Goal: Task Accomplishment & Management: Complete application form

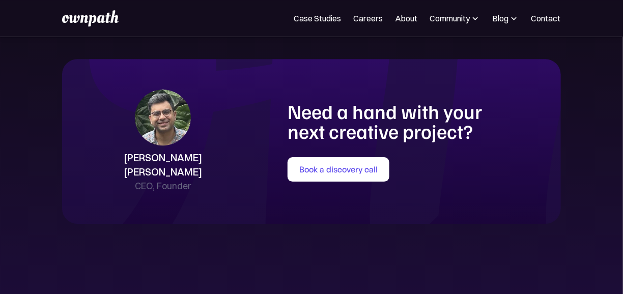
scroll to position [2351, 0]
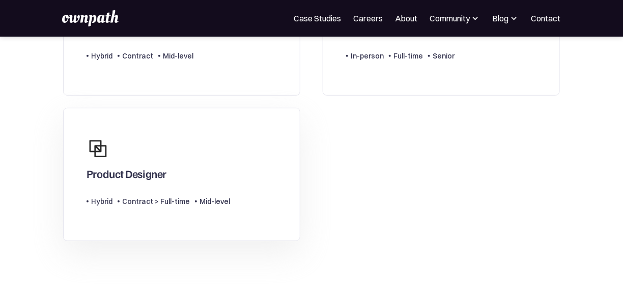
scroll to position [158, 0]
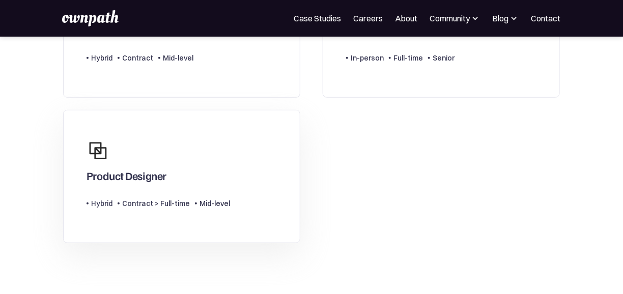
click at [158, 176] on div "Product Designer" at bounding box center [127, 175] width 80 height 13
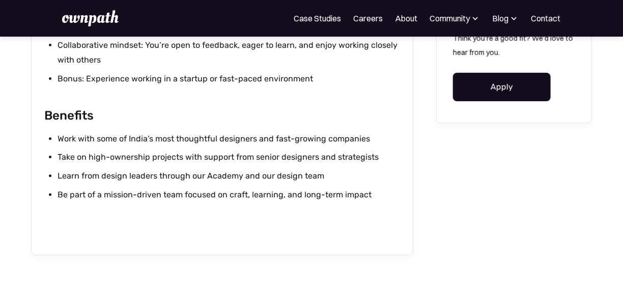
scroll to position [1140, 0]
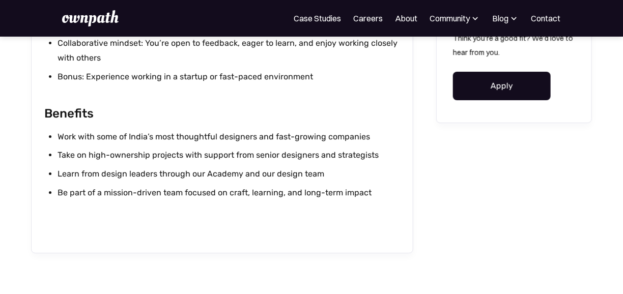
click at [503, 93] on link "Apply" at bounding box center [502, 86] width 98 height 29
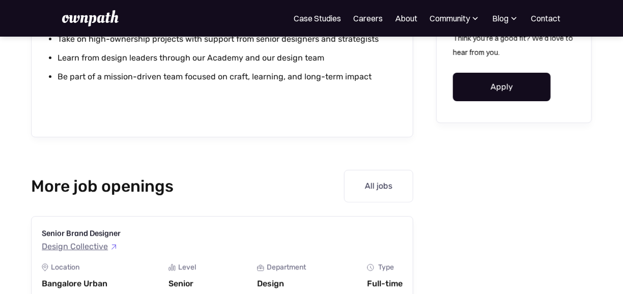
scroll to position [1257, 0]
click at [371, 185] on link "All jobs" at bounding box center [378, 184] width 69 height 33
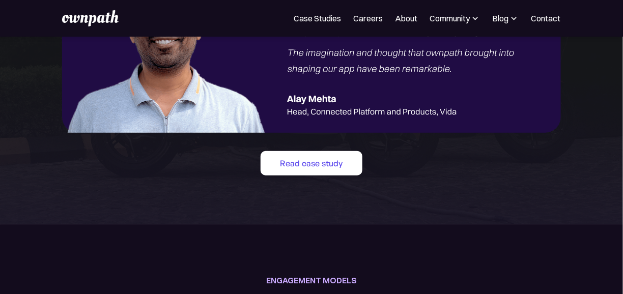
scroll to position [1120, 0]
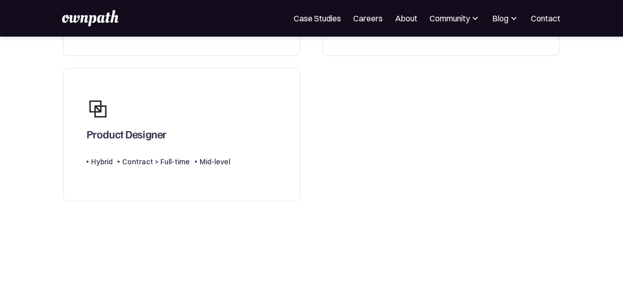
scroll to position [198, 0]
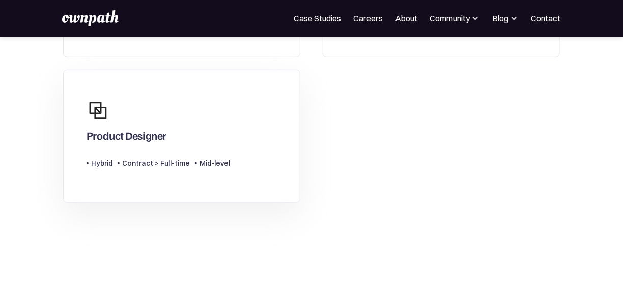
click at [123, 129] on div "Product Designer" at bounding box center [127, 135] width 80 height 13
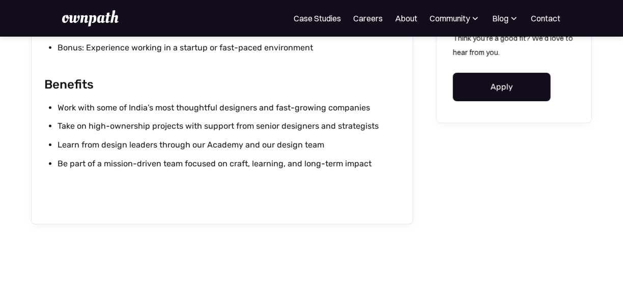
scroll to position [1170, 0]
